Goal: Task Accomplishment & Management: Manage account settings

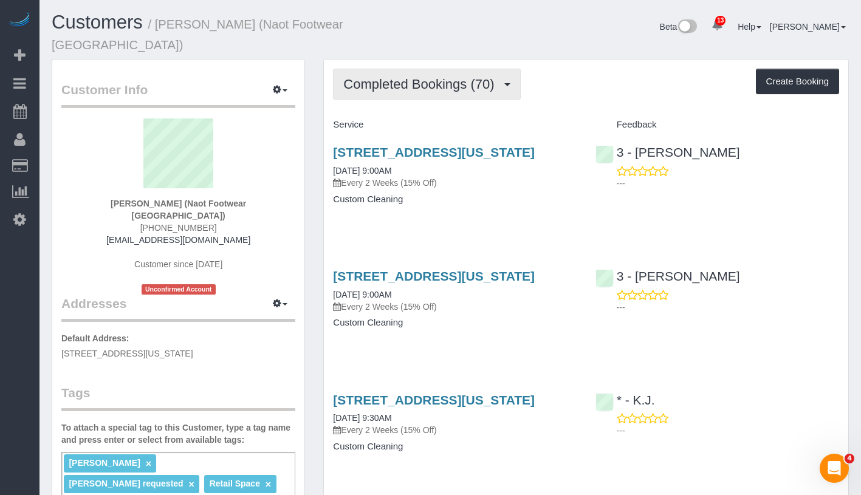
click at [448, 69] on button "Completed Bookings (70)" at bounding box center [426, 84] width 187 height 31
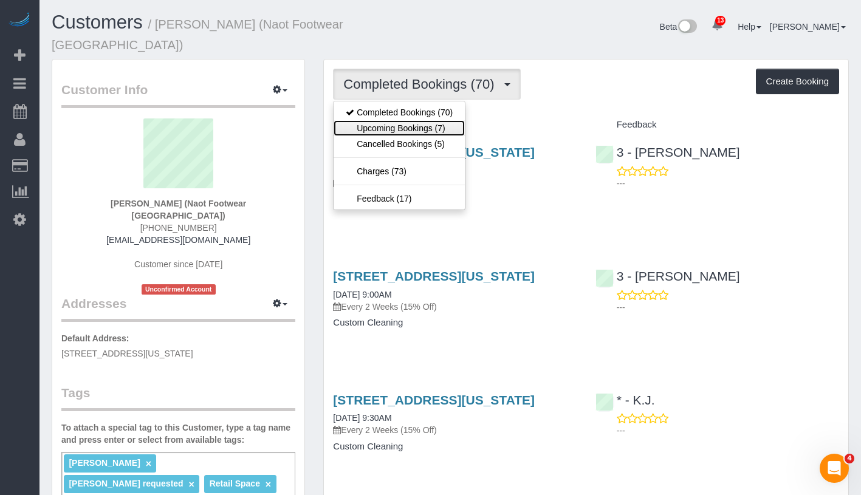
click at [444, 120] on link "Upcoming Bookings (7)" at bounding box center [399, 128] width 131 height 16
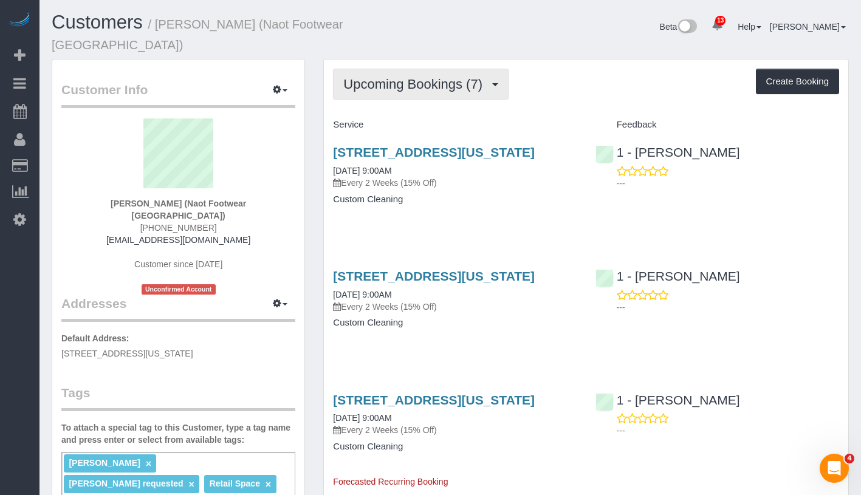
click at [436, 77] on span "Upcoming Bookings (7)" at bounding box center [415, 84] width 145 height 15
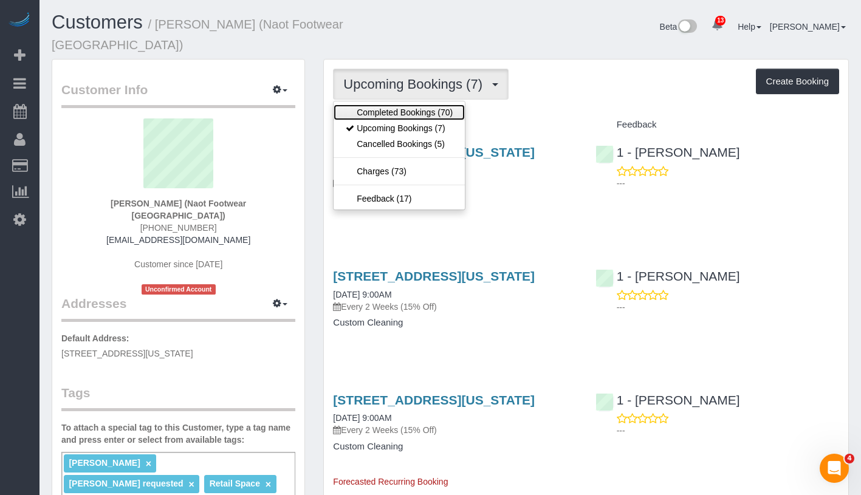
click at [428, 104] on link "Completed Bookings (70)" at bounding box center [399, 112] width 131 height 16
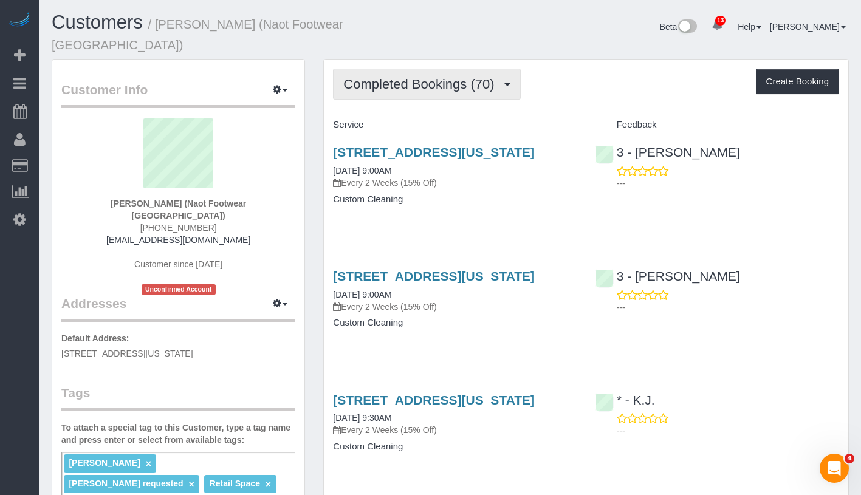
click at [439, 77] on button "Completed Bookings (70)" at bounding box center [426, 84] width 187 height 31
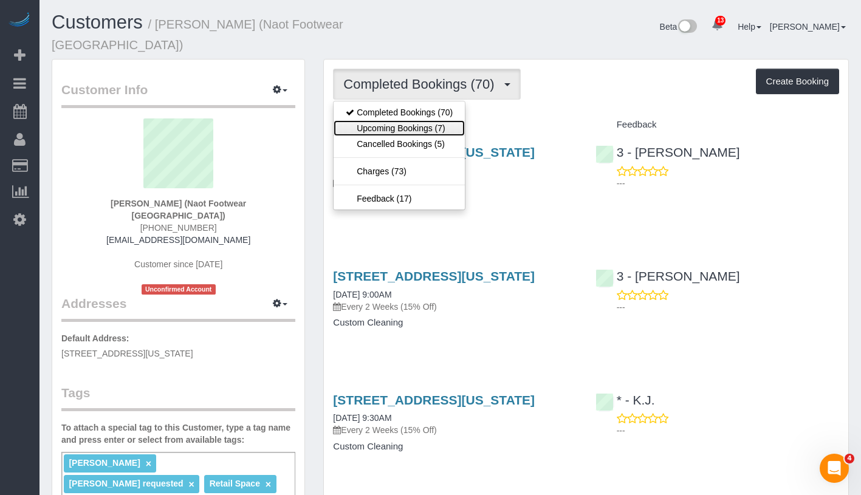
click at [423, 120] on link "Upcoming Bookings (7)" at bounding box center [399, 128] width 131 height 16
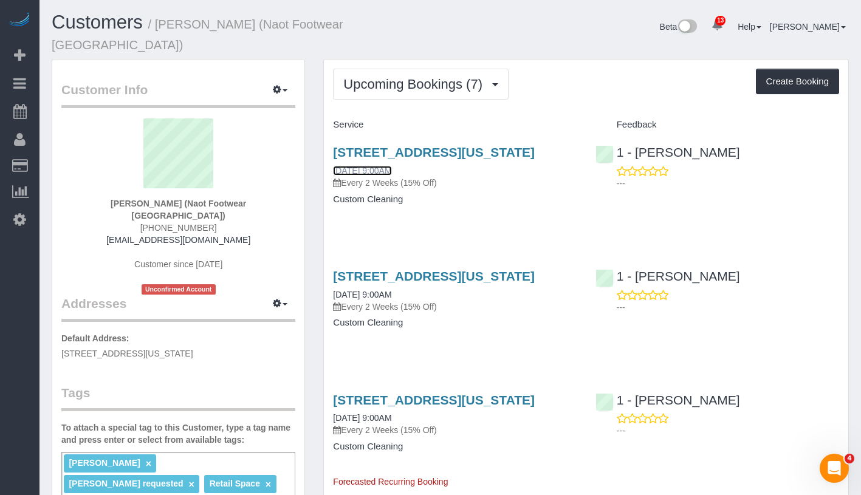
click at [389, 166] on link "[DATE] 9:00AM" at bounding box center [362, 171] width 58 height 10
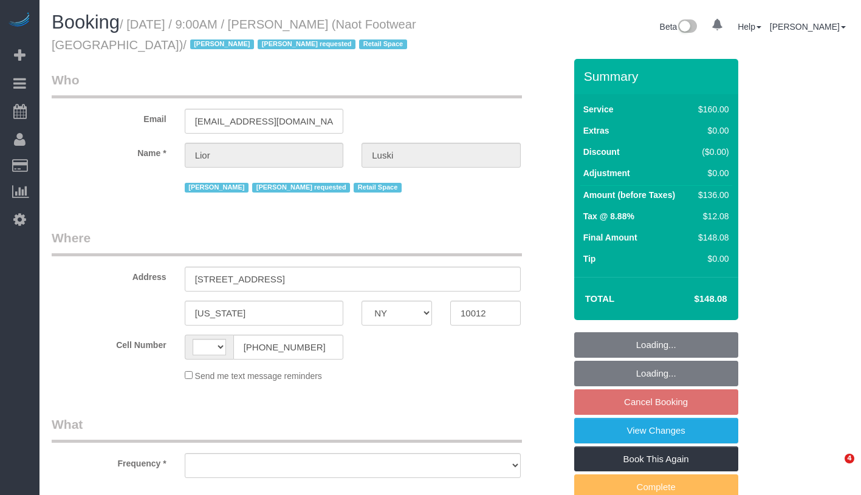
select select "NY"
select select "object:498"
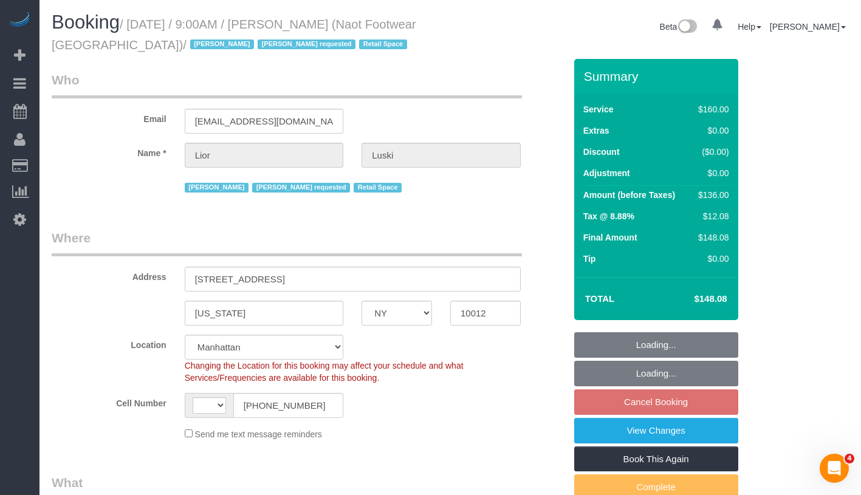
select select "string:stripe-pm_1RpXIJ4VGloSiKo714XigFPm"
select select "object:504"
select select "string:US"
select select "spot2"
select select "number:89"
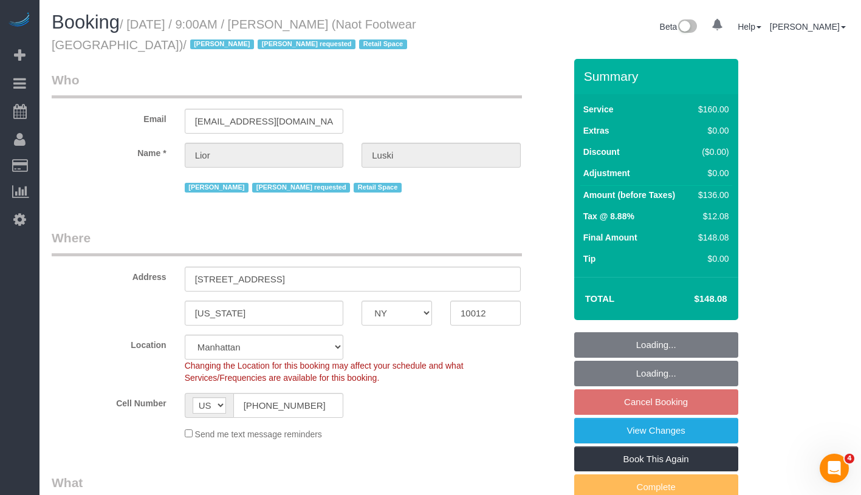
select select "number:90"
select select "number:15"
select select "number:7"
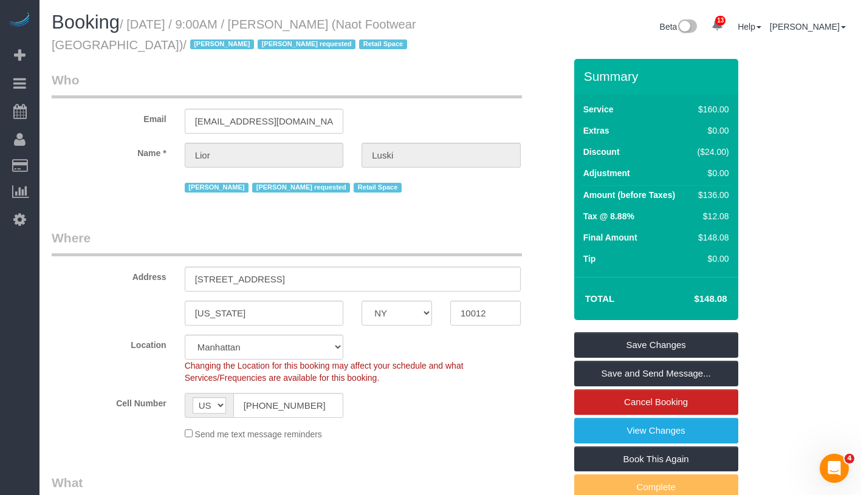
click at [471, 230] on legend "Where" at bounding box center [287, 242] width 470 height 27
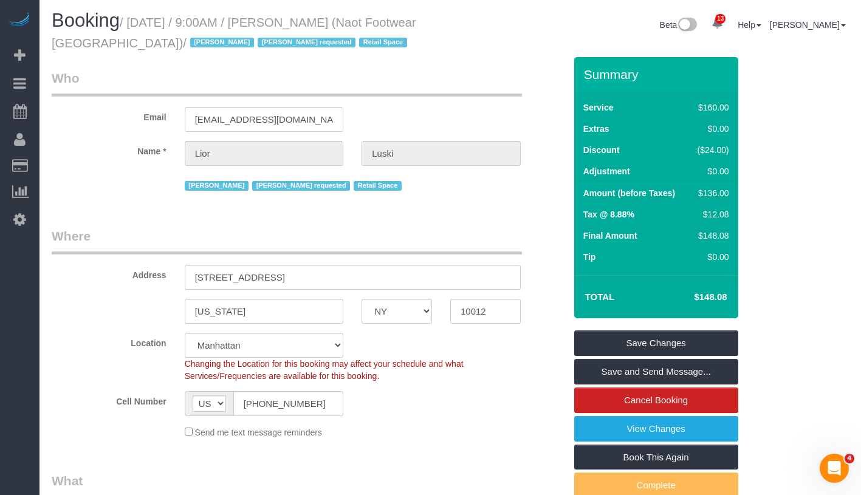
scroll to position [2, 0]
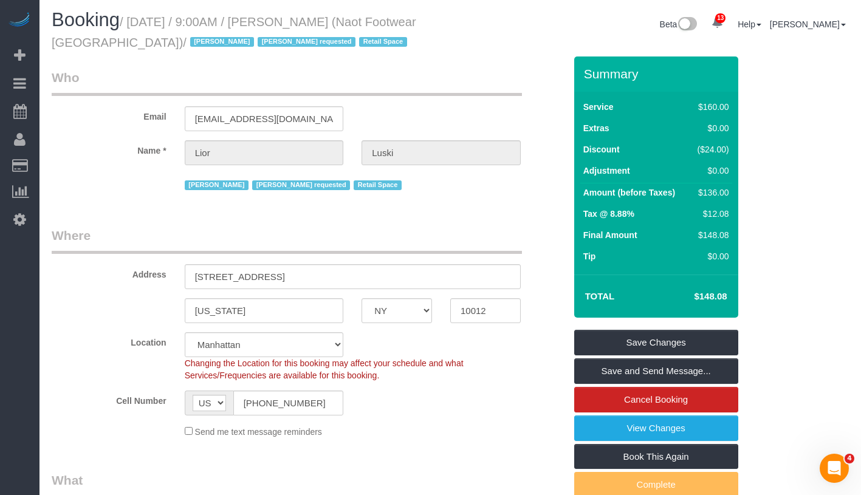
drag, startPoint x: 312, startPoint y: 21, endPoint x: 371, endPoint y: 20, distance: 59.5
click at [371, 20] on small "/ September 15, 2025 / 9:00AM / Lior Luski (Naot Footwear USA) / Jacky Xu Latoy…" at bounding box center [234, 32] width 364 height 34
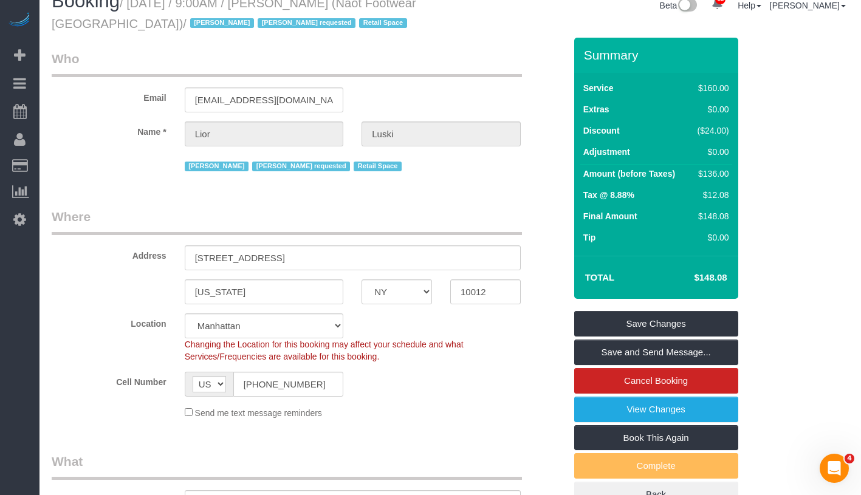
scroll to position [0, 0]
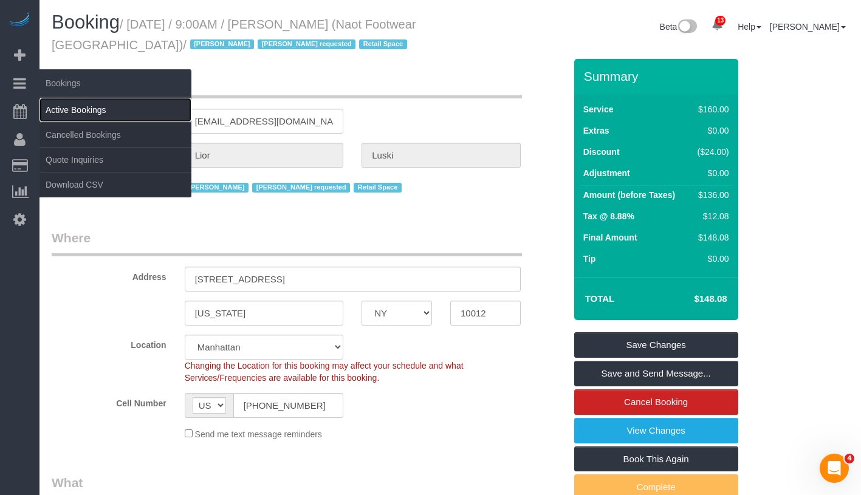
click at [98, 109] on link "Active Bookings" at bounding box center [115, 110] width 152 height 24
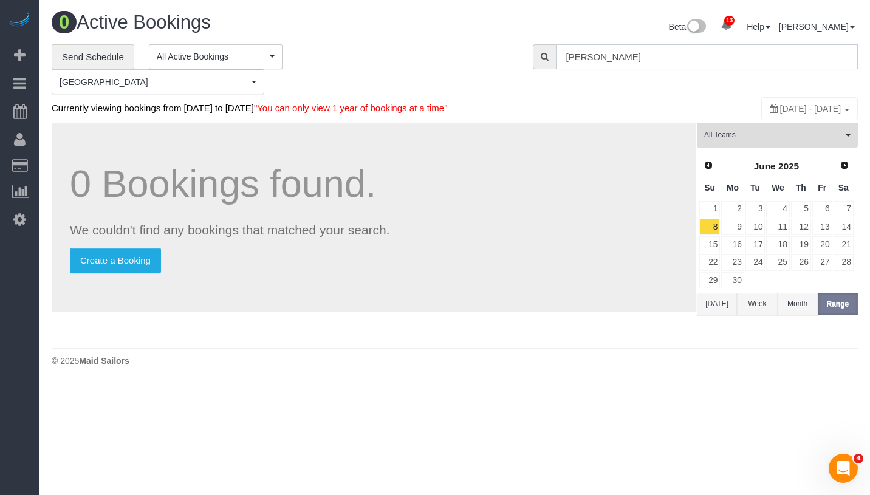
click at [672, 56] on input "Lior Luski" at bounding box center [707, 56] width 302 height 25
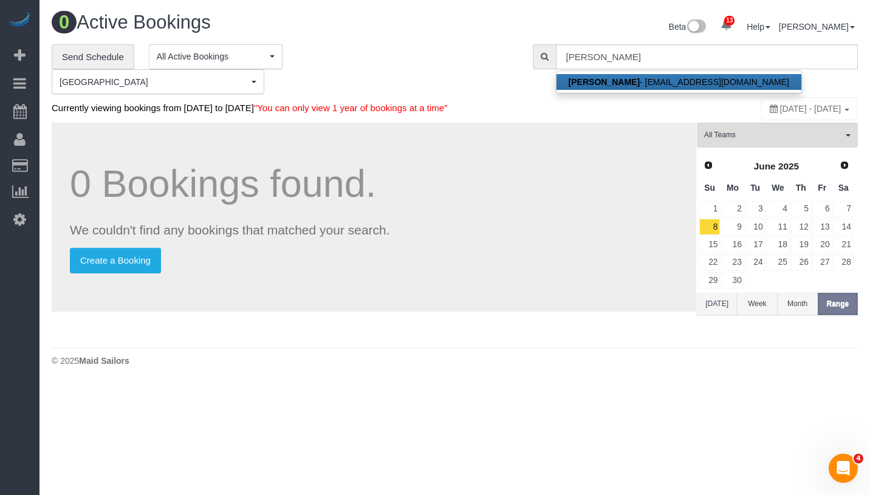
click at [608, 83] on link "Lior Luski - dtaylor@yaleet.net" at bounding box center [678, 82] width 245 height 16
type input "[EMAIL_ADDRESS][DOMAIN_NAME]"
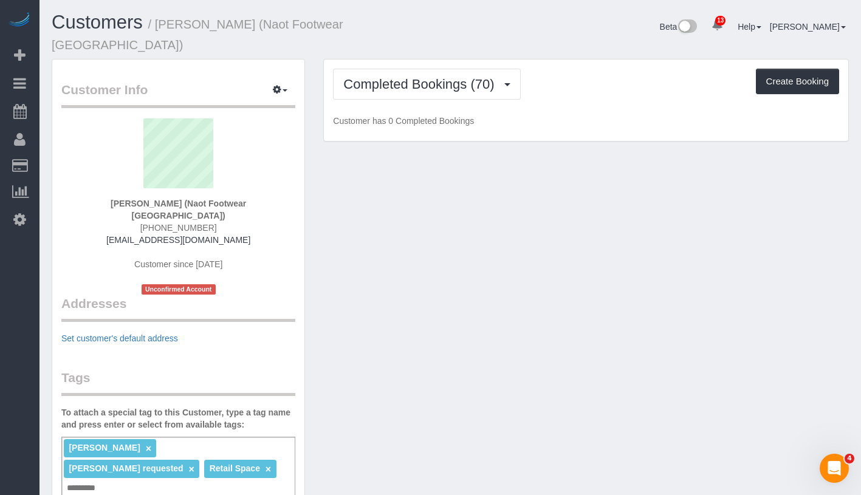
click at [431, 87] on div "Completed Bookings (70) Completed Bookings (70) Upcoming Bookings (7) Cancelled…" at bounding box center [586, 101] width 524 height 82
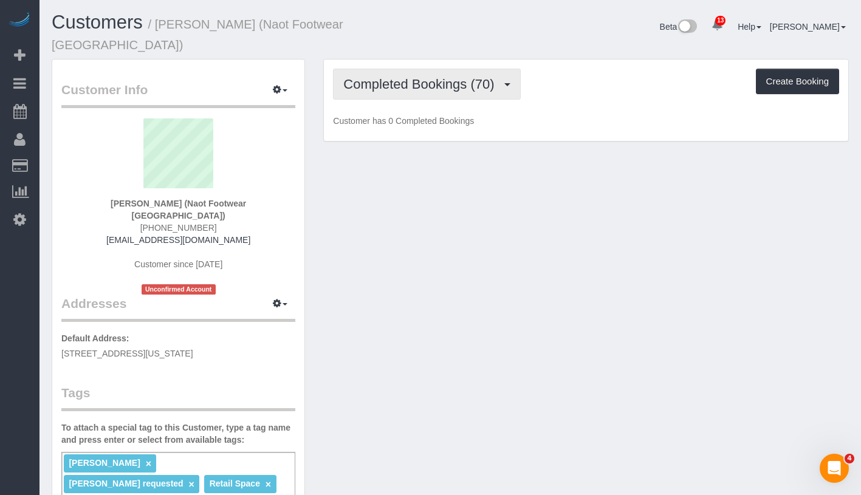
click at [434, 81] on button "Completed Bookings (70)" at bounding box center [426, 84] width 187 height 31
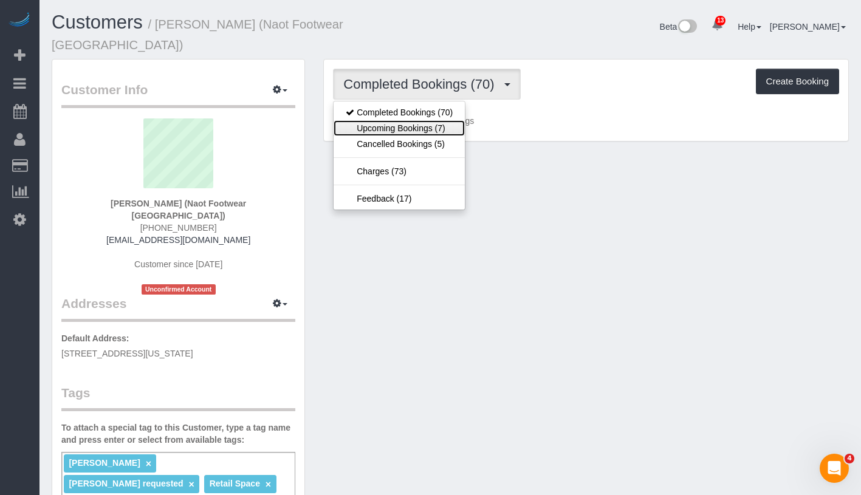
click at [435, 120] on link "Upcoming Bookings (7)" at bounding box center [399, 128] width 131 height 16
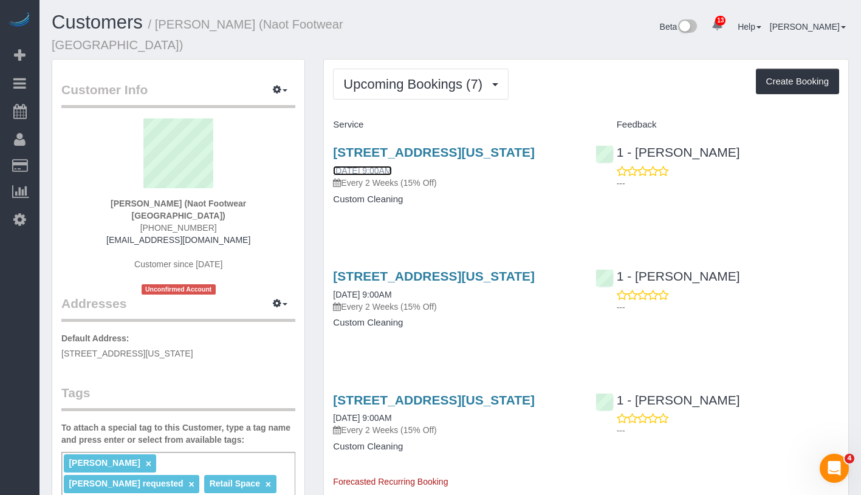
click at [386, 169] on link "[DATE] 9:00AM" at bounding box center [362, 171] width 58 height 10
click at [398, 77] on span "Upcoming Bookings (7)" at bounding box center [415, 84] width 145 height 15
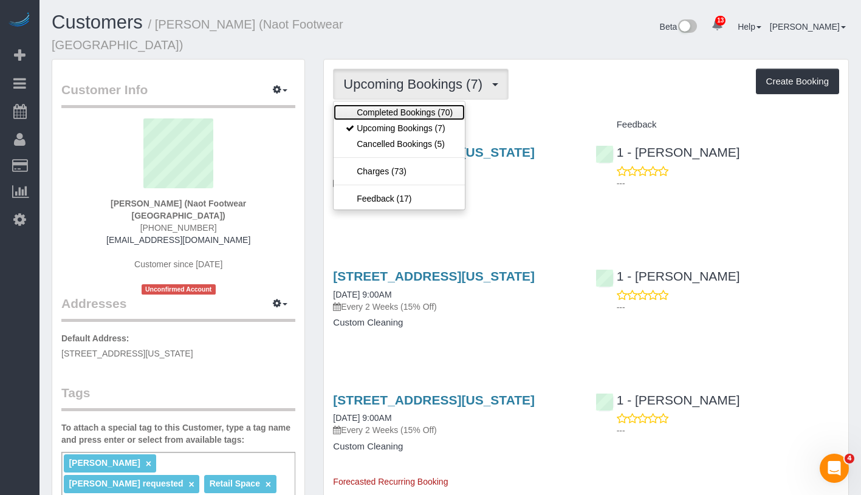
click at [398, 104] on link "Completed Bookings (70)" at bounding box center [399, 112] width 131 height 16
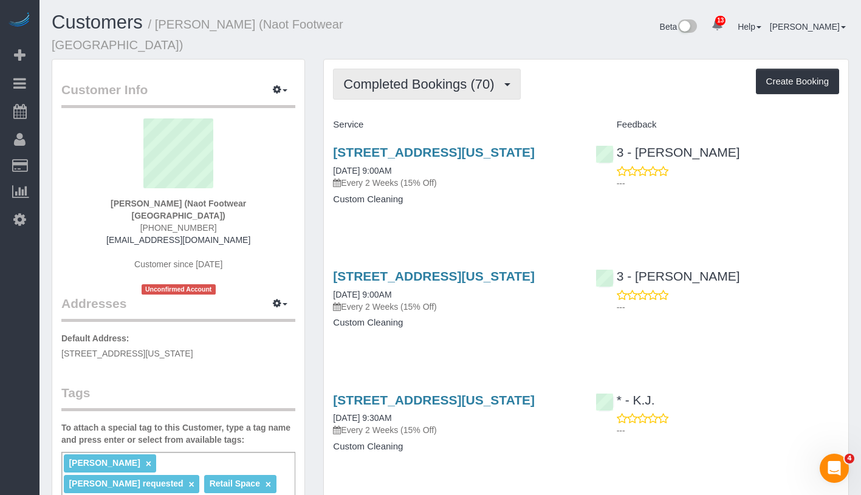
click at [418, 77] on span "Completed Bookings (70)" at bounding box center [421, 84] width 157 height 15
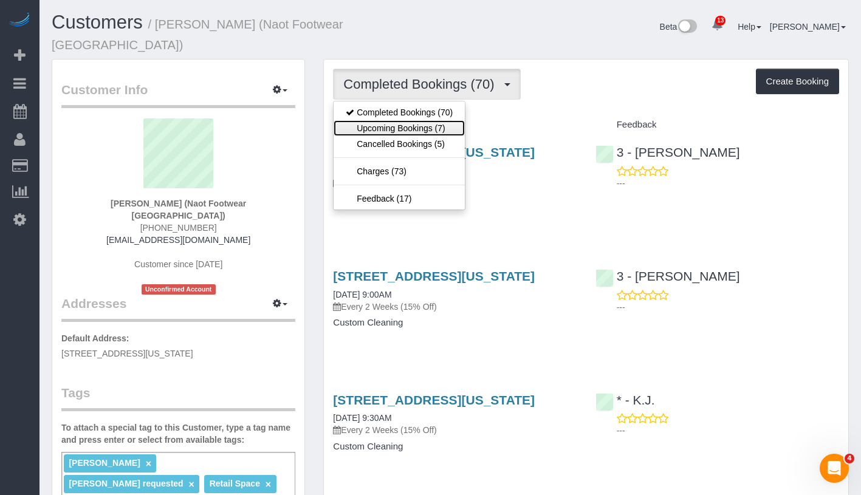
click at [404, 120] on link "Upcoming Bookings (7)" at bounding box center [399, 128] width 131 height 16
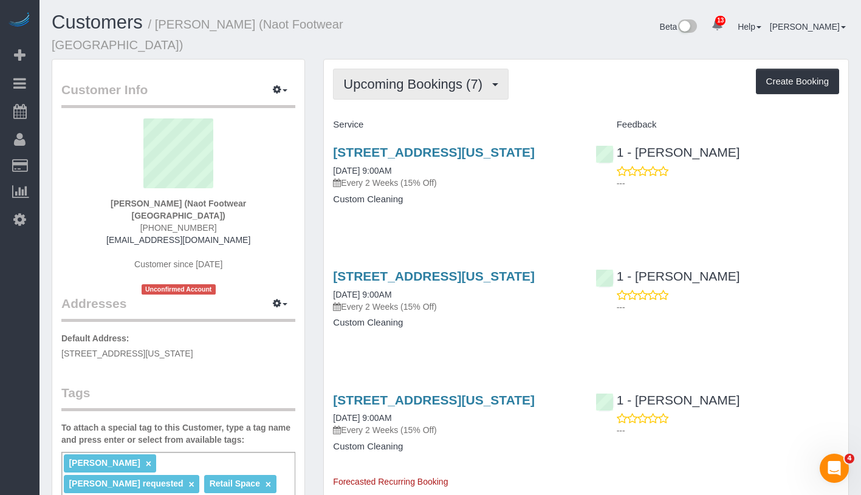
click at [428, 77] on span "Upcoming Bookings (7)" at bounding box center [415, 84] width 145 height 15
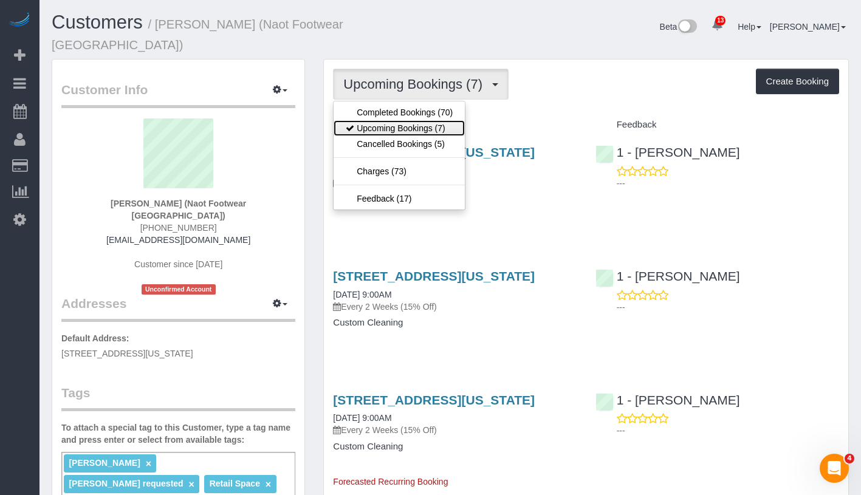
click at [416, 120] on link "Upcoming Bookings (7)" at bounding box center [399, 128] width 131 height 16
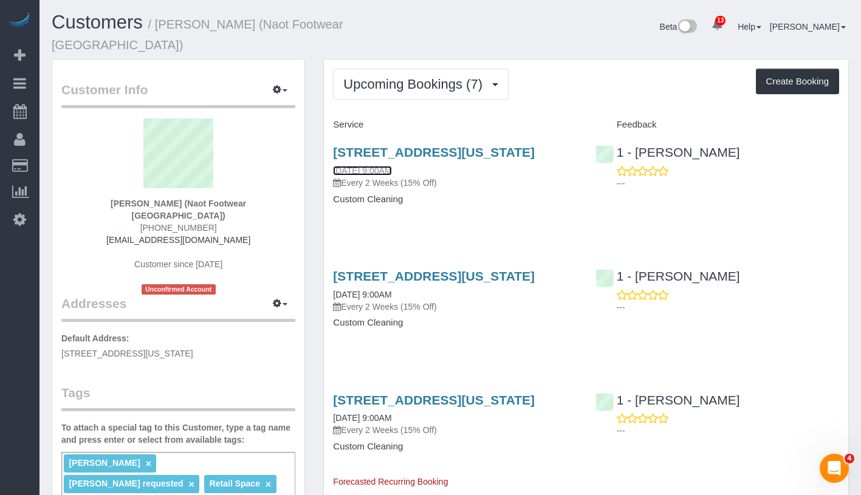
click at [372, 168] on link "09/14/2025 9:00AM" at bounding box center [362, 171] width 58 height 10
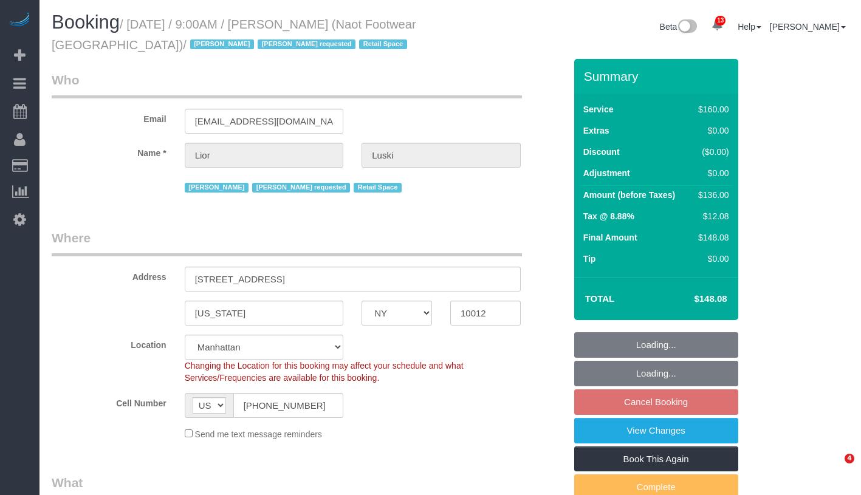
select select "NY"
select select "string:stripe-pm_1RpXIJ4VGloSiKo714XigFPm"
select select "object:892"
select select "number:89"
select select "number:90"
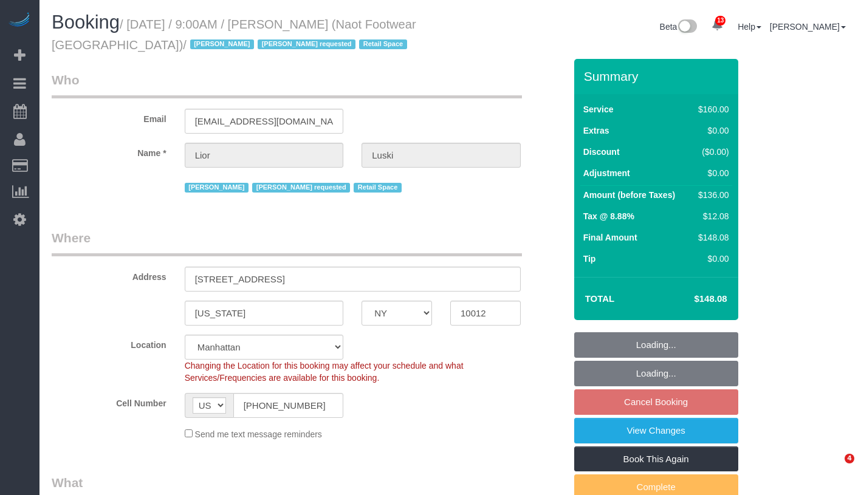
select select "number:15"
select select "number:7"
select select "object:1456"
select select "spot2"
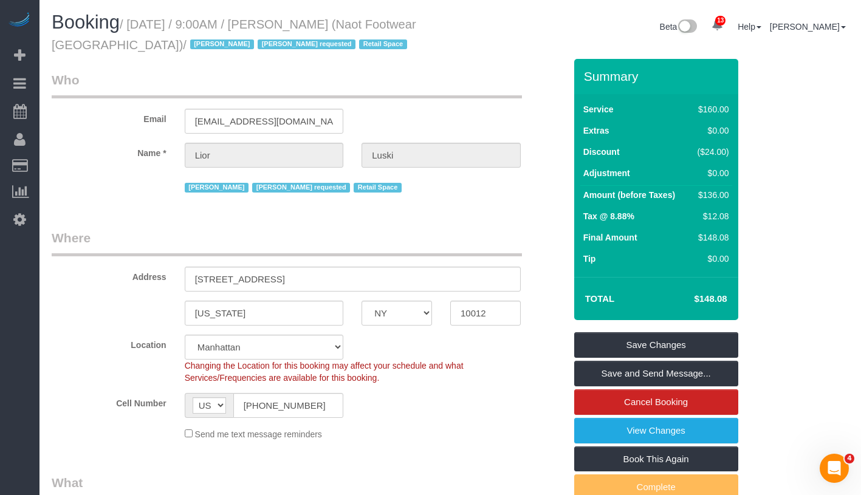
drag, startPoint x: 139, startPoint y: 19, endPoint x: 146, endPoint y: 57, distance: 38.5
click at [146, 57] on div "Booking / September 15, 2025 / 9:00AM / Lior Luski (Naot Footwear USA) / Jacky …" at bounding box center [247, 35] width 408 height 47
copy small "September 15, 2025 / 9:00AM / Lior Luski (Naot Footwear USA) / Jacky Xu Latoya …"
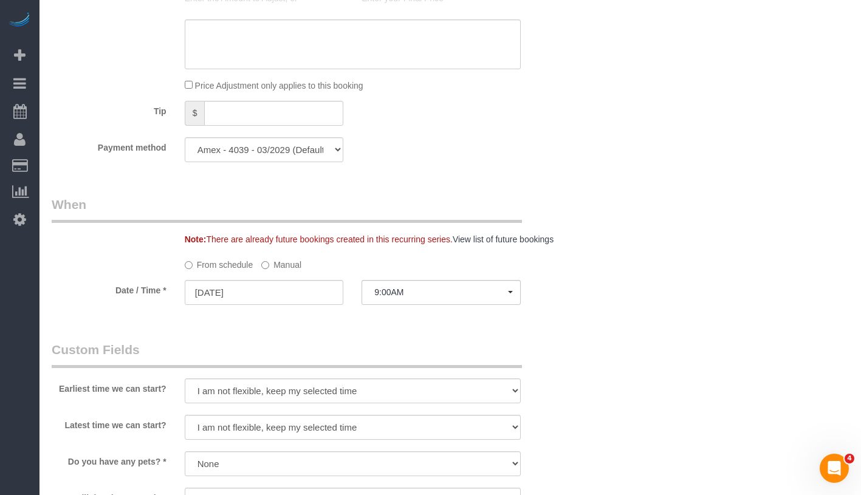
scroll to position [806, 0]
click at [287, 268] on label "Manual" at bounding box center [281, 260] width 40 height 16
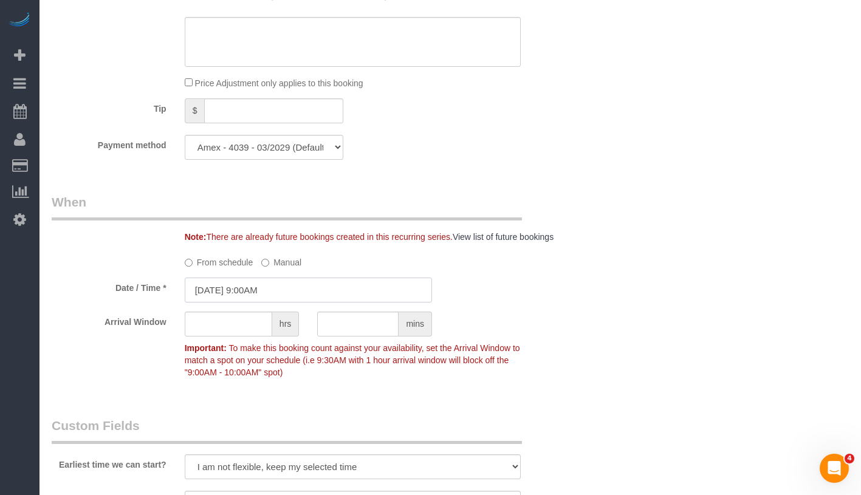
click at [281, 291] on input "[DATE] 9:00AM" at bounding box center [308, 290] width 247 height 25
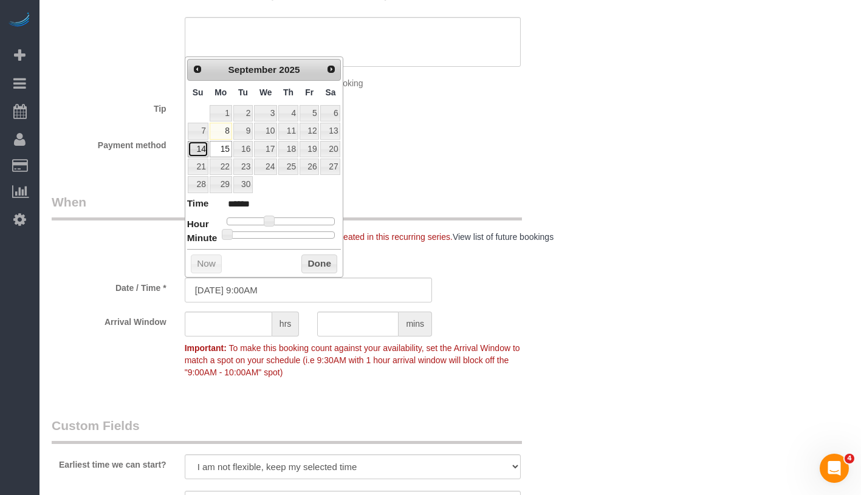
click at [199, 154] on link "14" at bounding box center [198, 149] width 21 height 16
type input "09/14/2025 9:00AM"
click at [323, 260] on button "Done" at bounding box center [319, 264] width 36 height 19
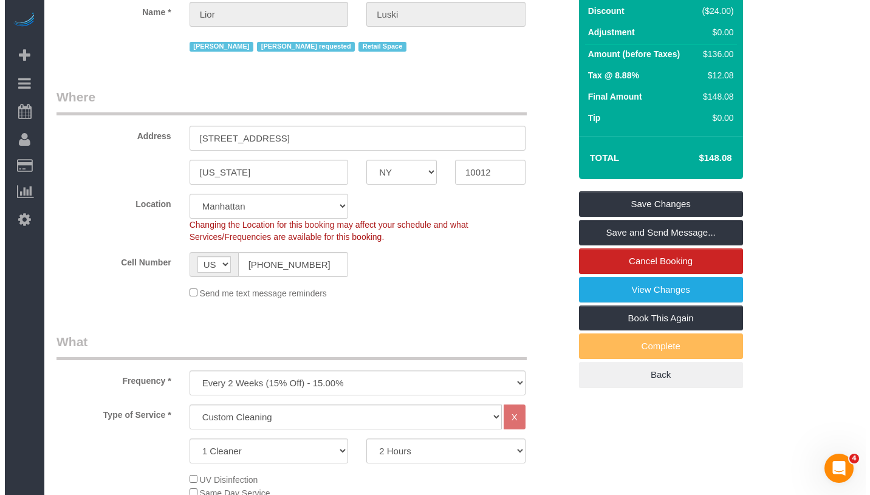
scroll to position [0, 0]
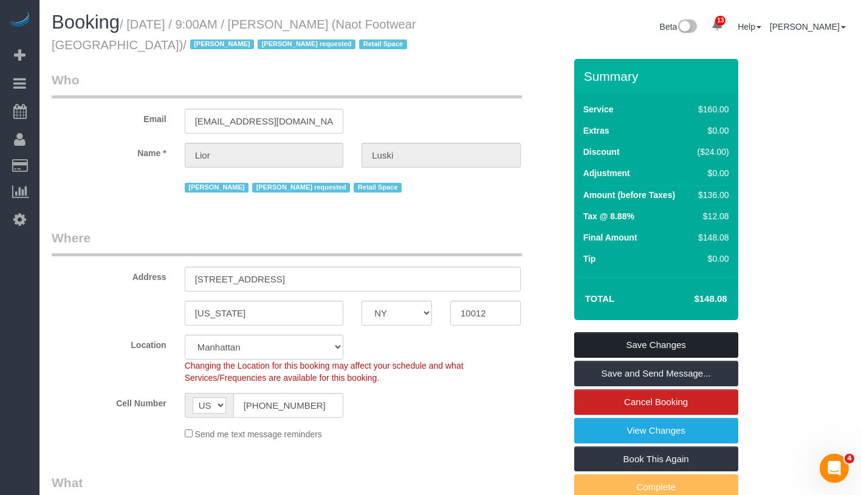
click at [716, 340] on link "Save Changes" at bounding box center [656, 345] width 164 height 26
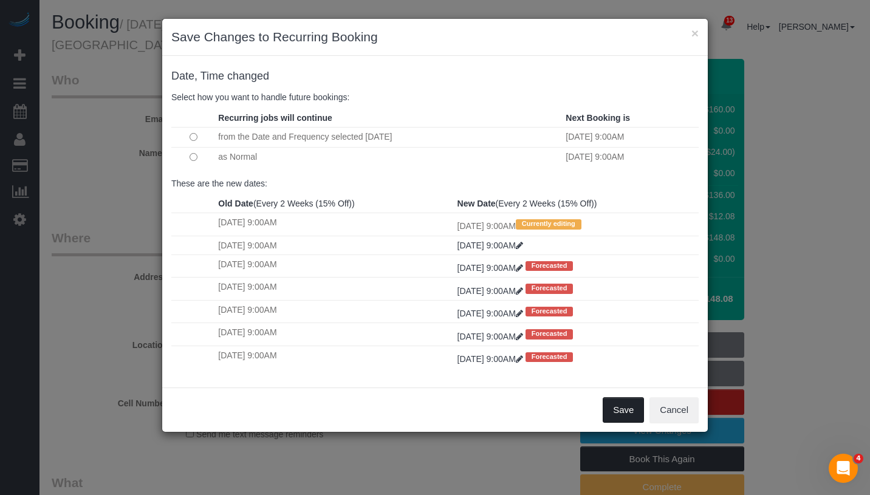
click at [608, 412] on button "Save" at bounding box center [623, 410] width 41 height 26
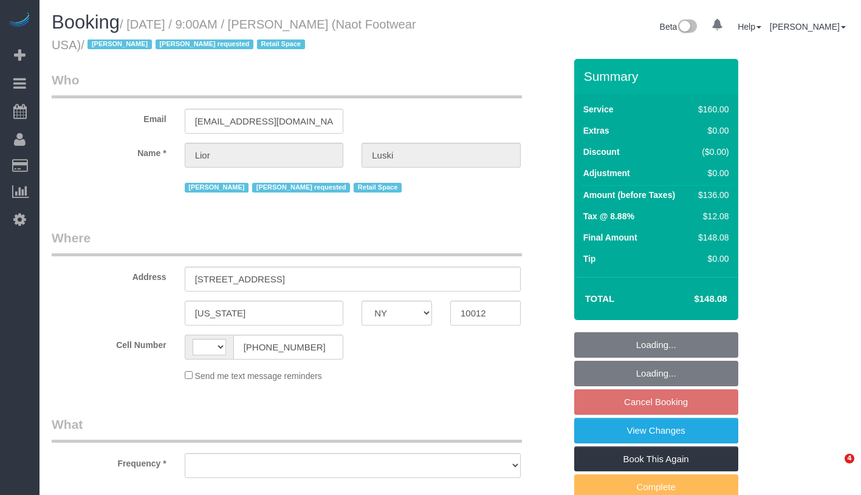
select select "NY"
select select "string:US"
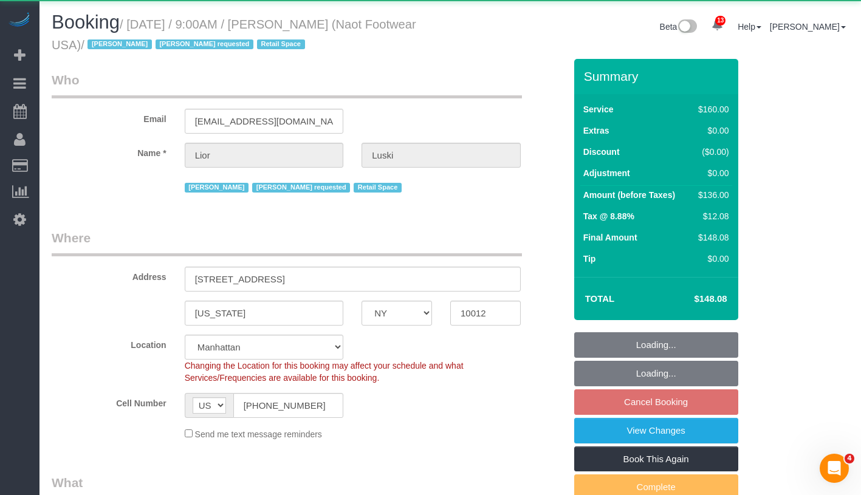
select select "string:stripe-pm_1RpXIJ4VGloSiKo714XigFPm"
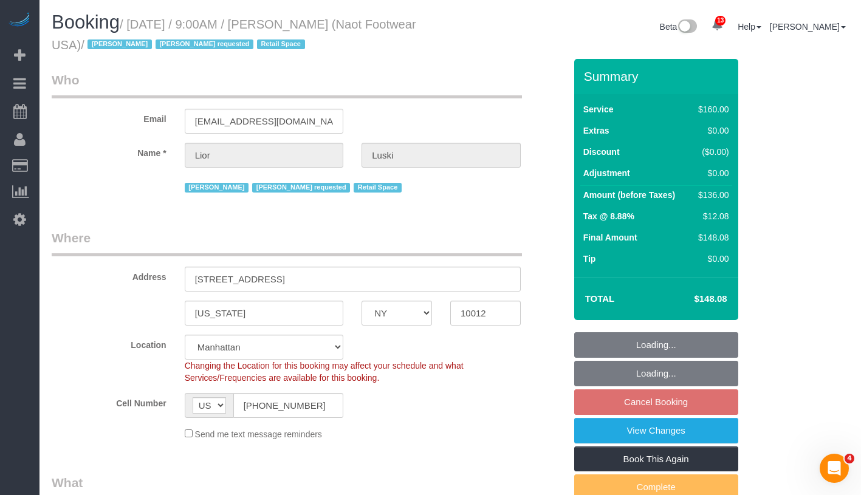
select select "object:900"
select select "spot2"
select select "number:89"
select select "number:90"
select select "number:15"
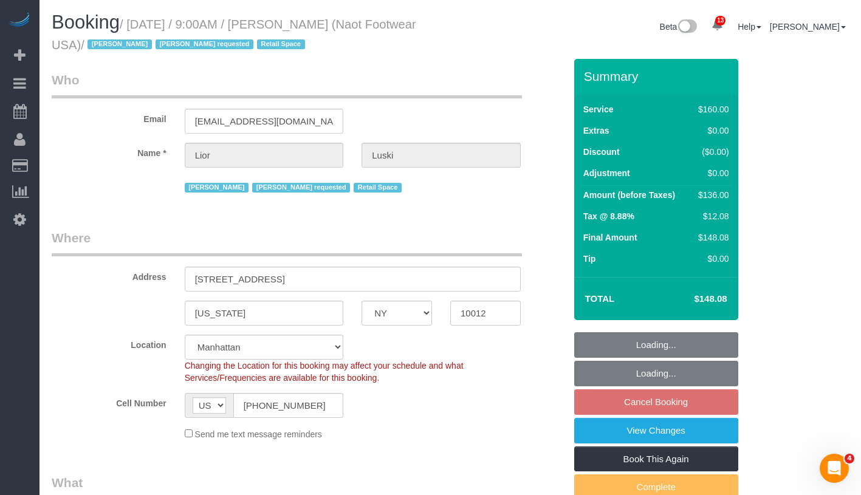
select select "number:7"
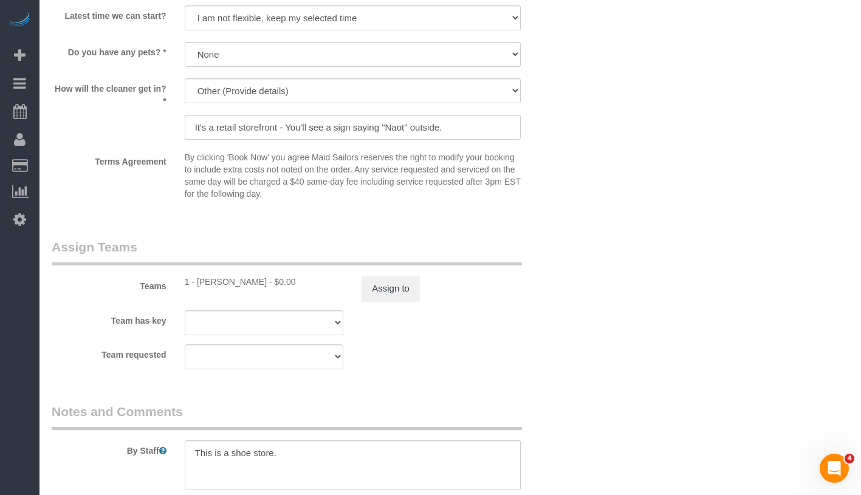
scroll to position [1233, 0]
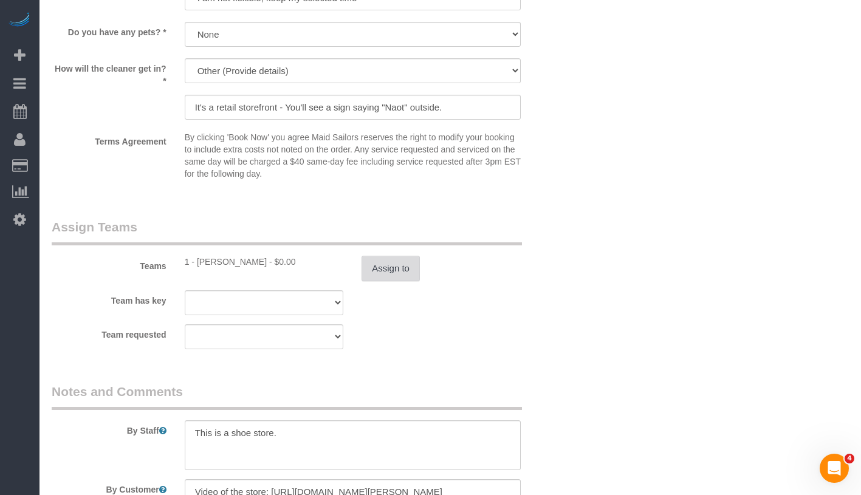
click at [395, 266] on button "Assign to" at bounding box center [390, 269] width 58 height 26
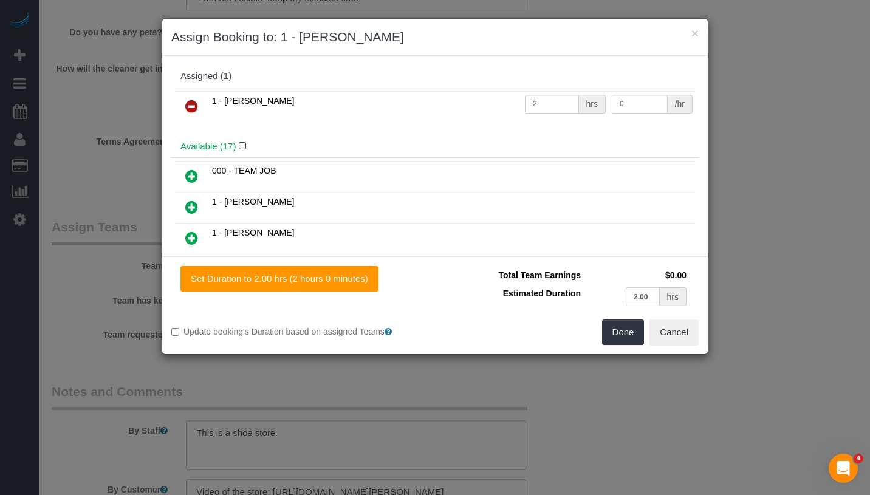
click at [193, 98] on link at bounding box center [191, 107] width 29 height 24
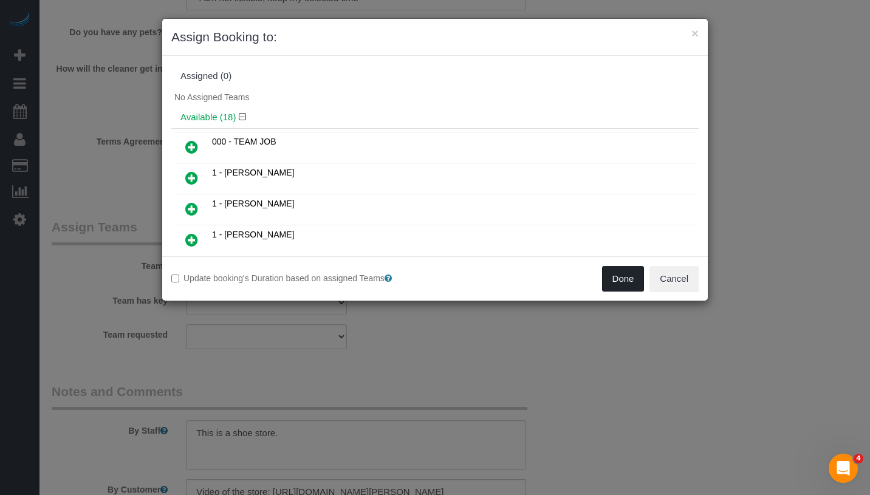
click at [620, 270] on button "Done" at bounding box center [623, 279] width 43 height 26
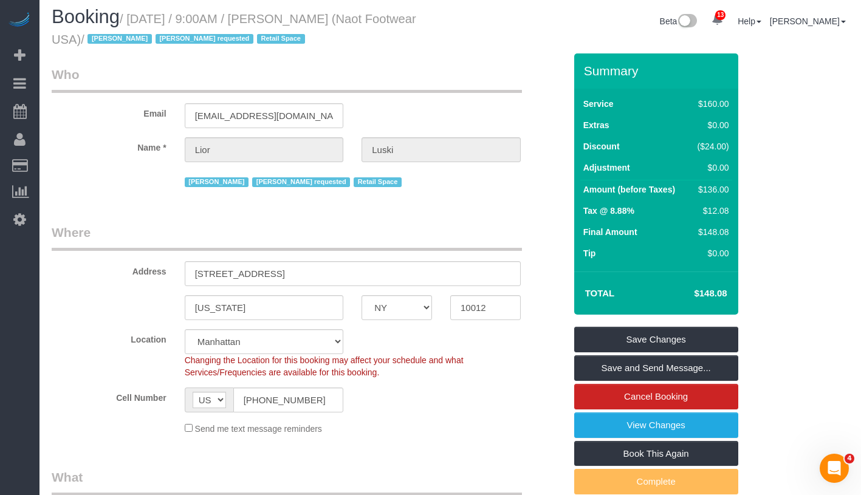
scroll to position [0, 0]
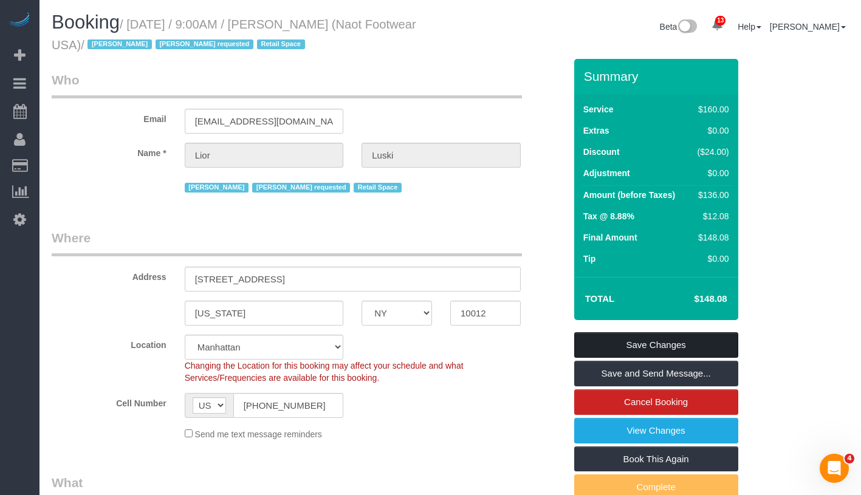
click at [691, 341] on link "Save Changes" at bounding box center [656, 345] width 164 height 26
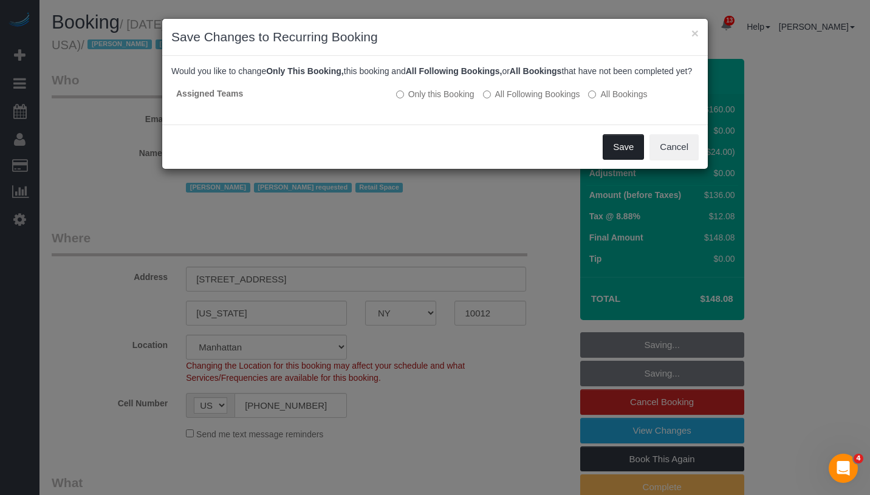
click at [624, 160] on button "Save" at bounding box center [623, 147] width 41 height 26
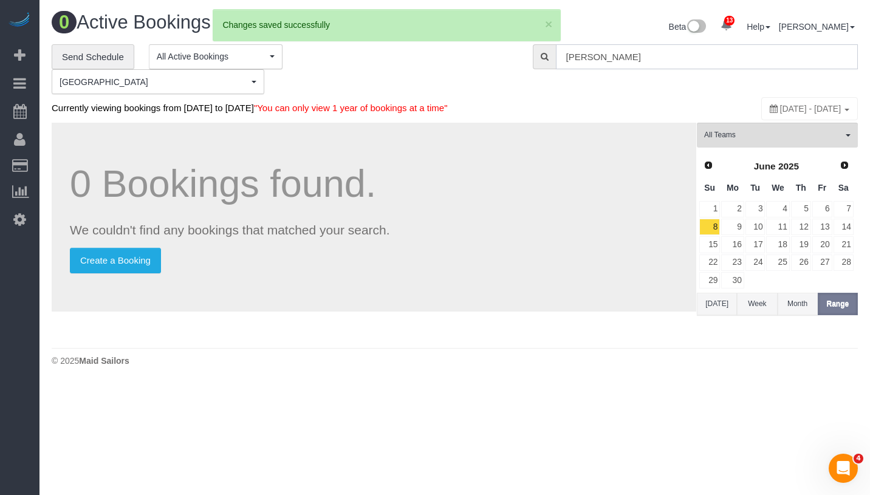
click at [656, 51] on input "Lior Luski" at bounding box center [707, 56] width 302 height 25
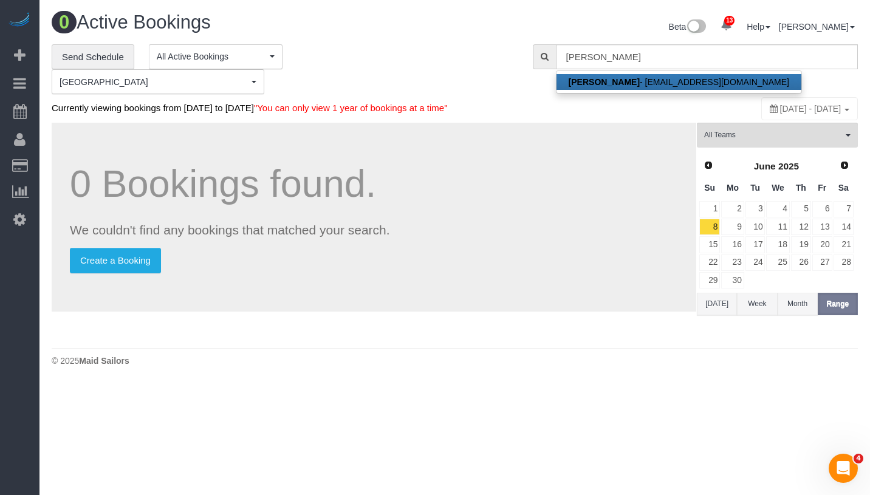
click at [590, 80] on strong "Lior Luski" at bounding box center [604, 82] width 71 height 10
type input "[EMAIL_ADDRESS][DOMAIN_NAME]"
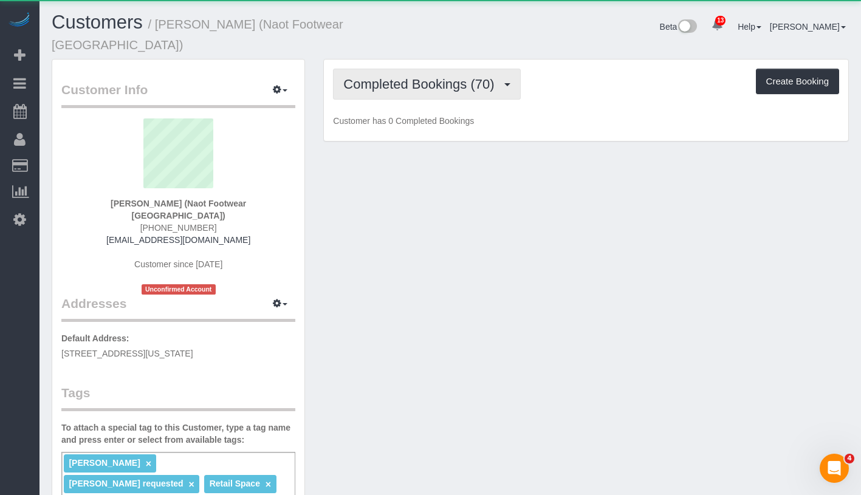
click at [423, 77] on span "Completed Bookings (70)" at bounding box center [421, 84] width 157 height 15
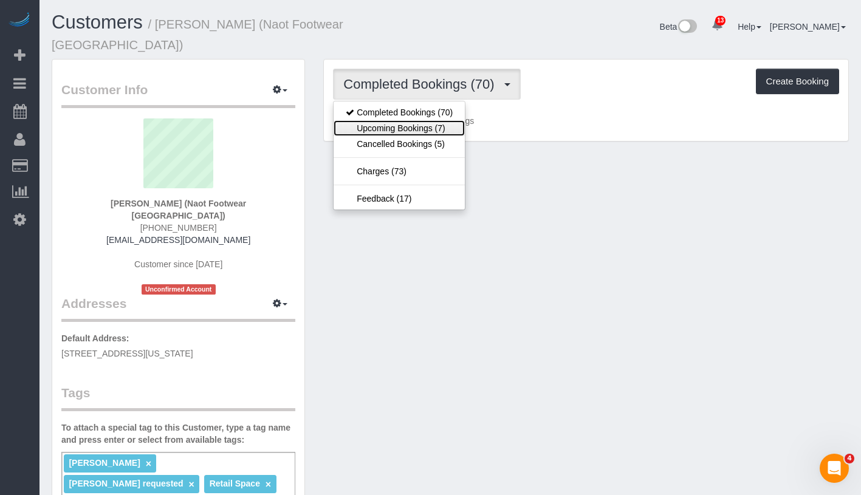
click at [405, 120] on link "Upcoming Bookings (7)" at bounding box center [399, 128] width 131 height 16
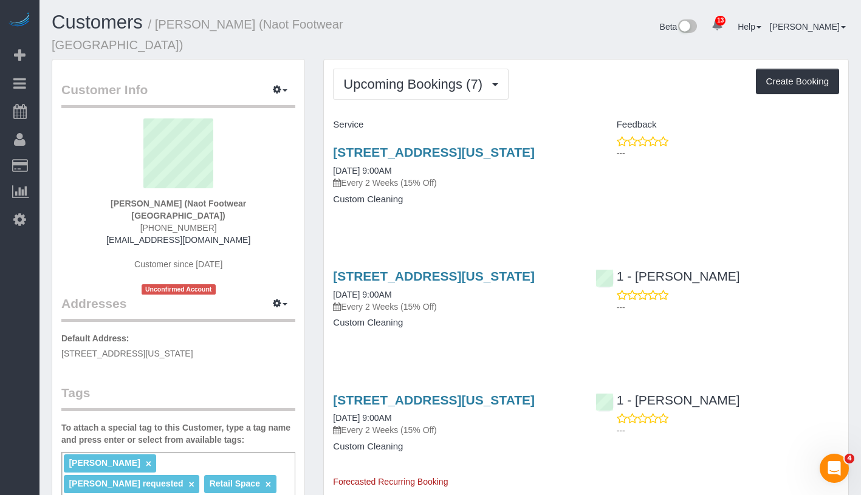
drag, startPoint x: 327, startPoint y: 165, endPoint x: 450, endPoint y: 165, distance: 122.7
click at [450, 165] on div "436 West Broadway, New York, NY 10012 09/14/2025 9:00AM Every 2 Weeks (15% Off)…" at bounding box center [455, 182] width 262 height 94
copy link "09/14/2025 9:00AM"
click at [429, 165] on div "436 West Broadway, New York, NY 10012 09/14/2025 9:00AM Every 2 Weeks (15% Off)" at bounding box center [455, 167] width 244 height 44
drag, startPoint x: 425, startPoint y: 167, endPoint x: 329, endPoint y: 175, distance: 95.7
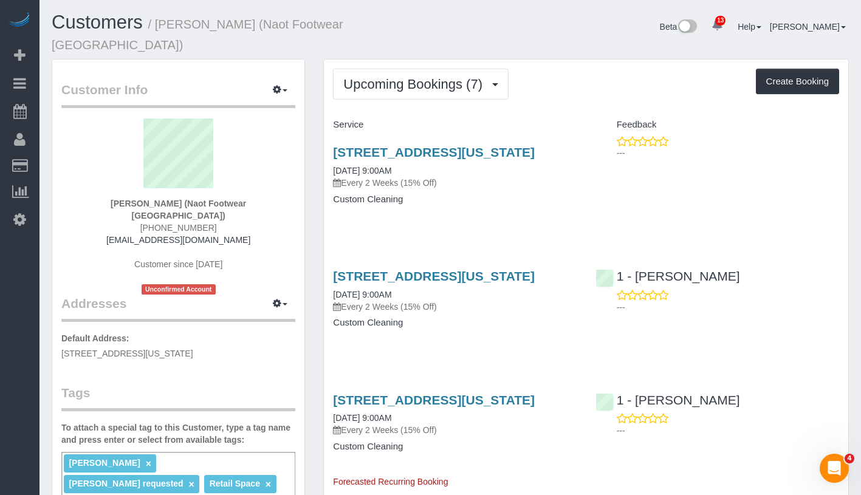
click at [329, 175] on div "436 West Broadway, New York, NY 10012 09/14/2025 9:00AM Every 2 Weeks (15% Off)…" at bounding box center [455, 182] width 262 height 94
copy link "09/14/2025 9:00AM"
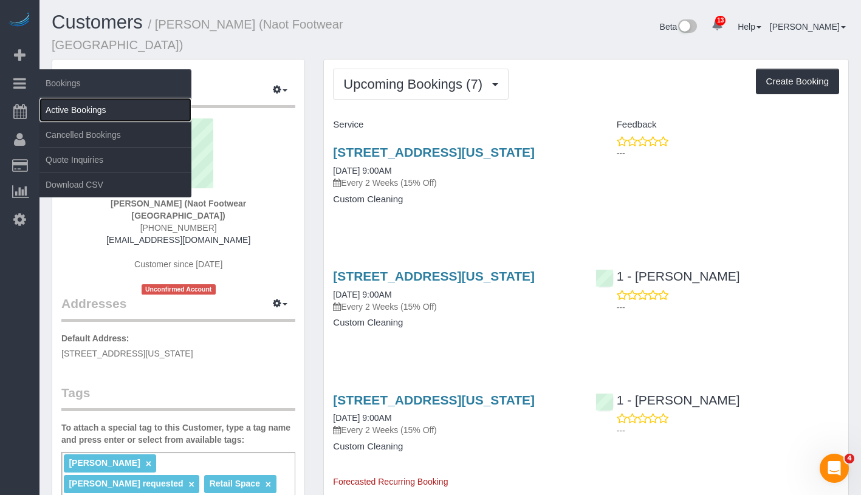
click at [130, 118] on link "Active Bookings" at bounding box center [115, 110] width 152 height 24
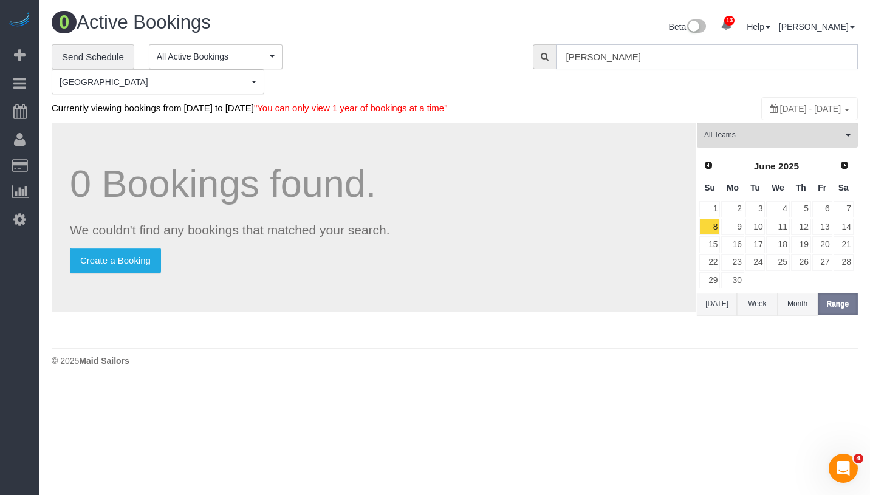
click at [638, 56] on input "Lior Luski" at bounding box center [707, 56] width 302 height 25
paste input "Isabel Miesner"
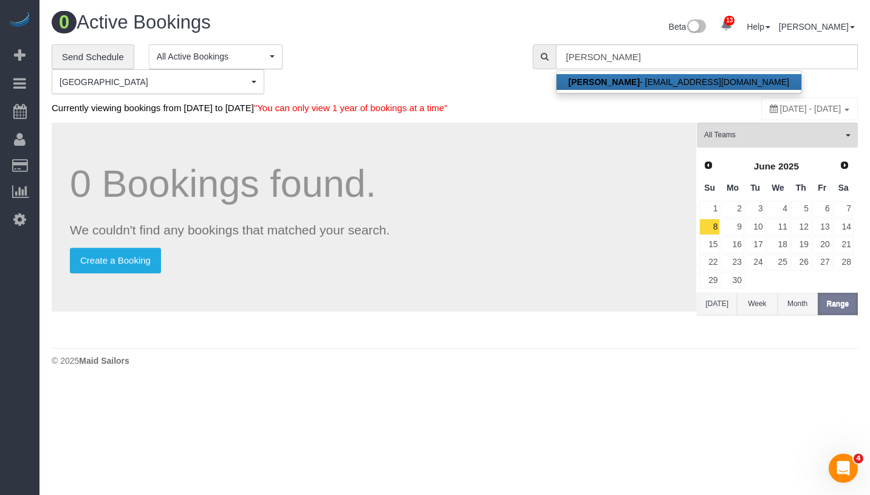
click at [645, 83] on link "Isabel Miesner - isabelmiesner@gmail.com" at bounding box center [678, 82] width 245 height 16
type input "isabelmiesner@gmail.com"
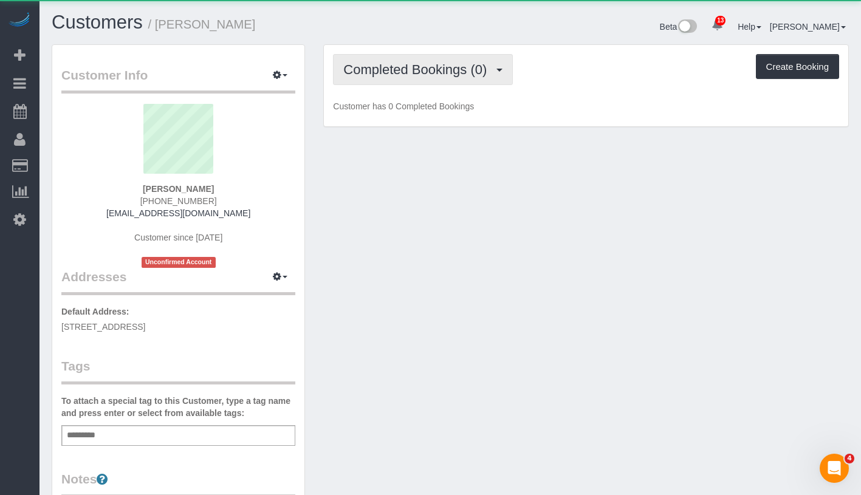
click at [403, 78] on button "Completed Bookings (0)" at bounding box center [423, 69] width 180 height 31
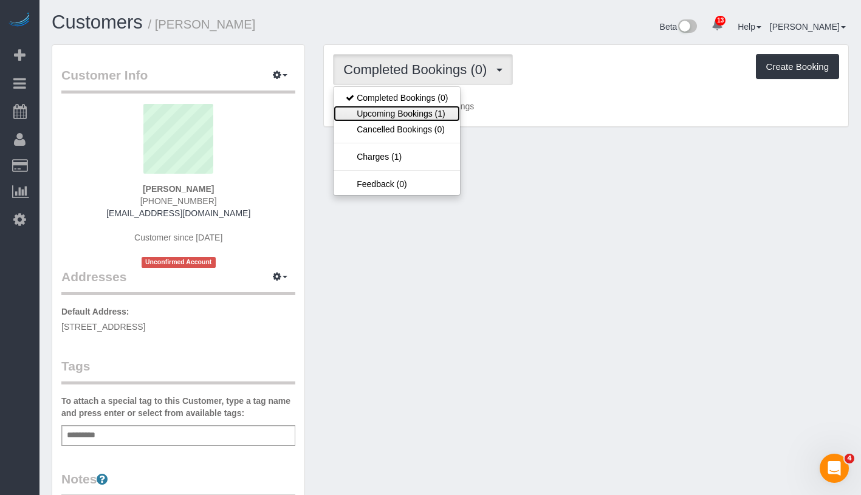
click at [402, 109] on link "Upcoming Bookings (1)" at bounding box center [397, 114] width 126 height 16
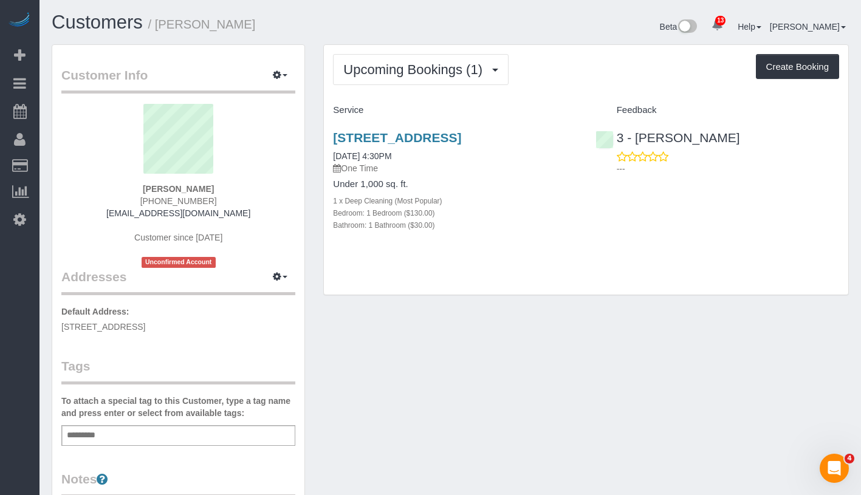
drag, startPoint x: 326, startPoint y: 166, endPoint x: 438, endPoint y: 168, distance: 111.8
click at [438, 168] on div "223 Van Brundt Street Apt 1l, Brooklyn, NY 11231 09/08/2025 4:30PM One Time Und…" at bounding box center [455, 187] width 262 height 135
copy link "09/08/2025 4:30PM"
